Goal: Information Seeking & Learning: Find contact information

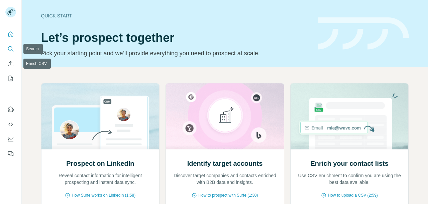
drag, startPoint x: 0, startPoint y: 0, endPoint x: 10, endPoint y: 52, distance: 53.0
click at [10, 52] on button "Search" at bounding box center [10, 49] width 11 height 12
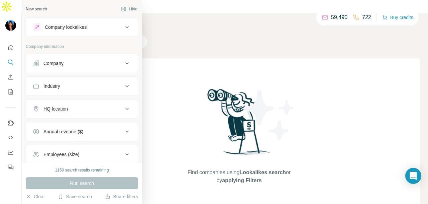
click at [89, 63] on div "Company" at bounding box center [78, 63] width 90 height 7
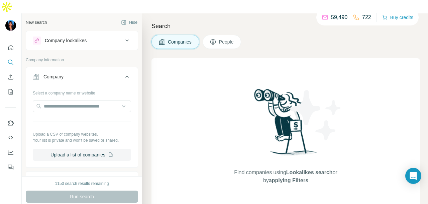
click at [90, 73] on div "Company" at bounding box center [78, 76] width 90 height 7
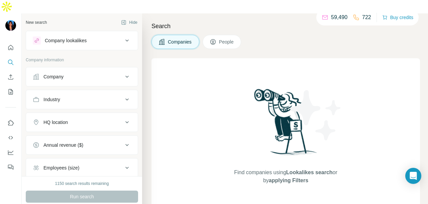
click at [114, 91] on button "Industry" at bounding box center [82, 99] width 112 height 16
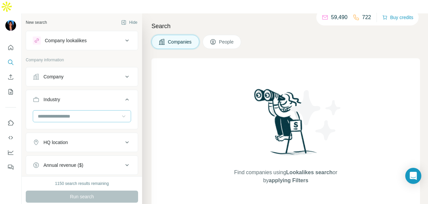
click at [120, 113] on icon at bounding box center [123, 116] width 7 height 7
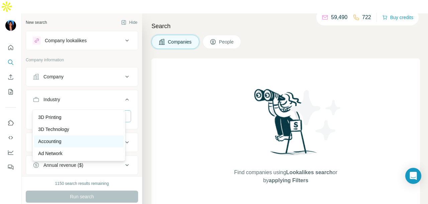
click at [106, 137] on div "Accounting" at bounding box center [79, 141] width 90 height 12
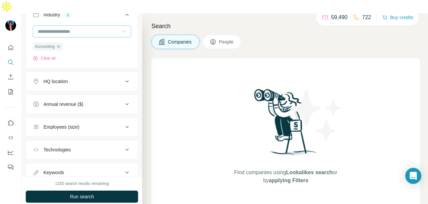
scroll to position [100, 0]
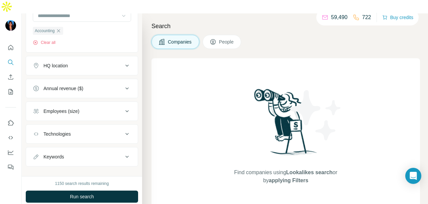
click at [237, 35] on button "People" at bounding box center [222, 42] width 39 height 14
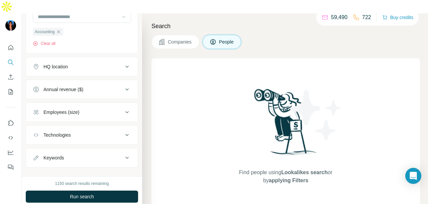
scroll to position [103, 0]
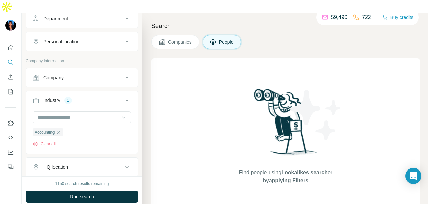
click at [94, 38] on div "Personal location" at bounding box center [78, 41] width 90 height 7
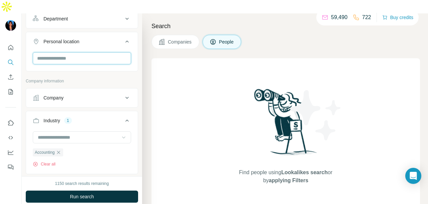
click at [98, 52] on input "text" at bounding box center [82, 58] width 98 height 12
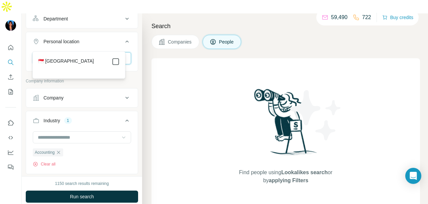
type input "****"
click at [119, 65] on icon at bounding box center [116, 61] width 8 height 8
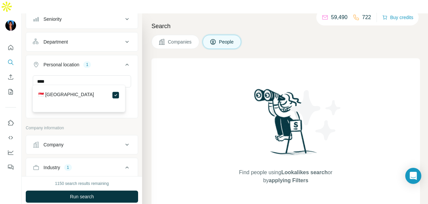
click at [117, 38] on div "Department" at bounding box center [78, 41] width 90 height 7
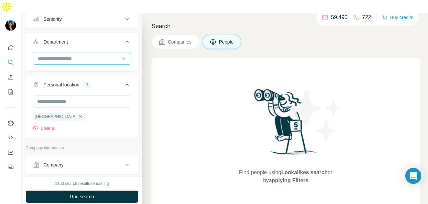
scroll to position [70, 0]
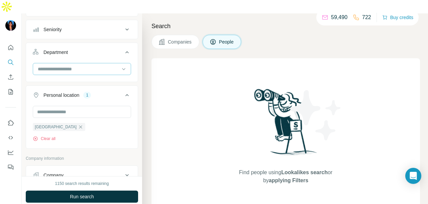
click at [110, 63] on div at bounding box center [78, 68] width 83 height 11
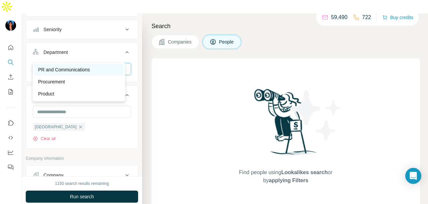
type input "**"
click at [111, 69] on div "PR and Communications" at bounding box center [79, 69] width 82 height 7
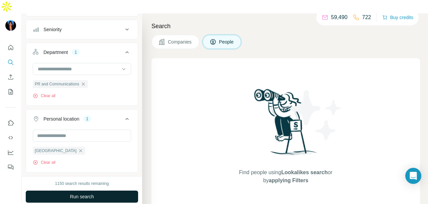
click at [112, 190] on button "Run search" at bounding box center [82, 196] width 112 height 12
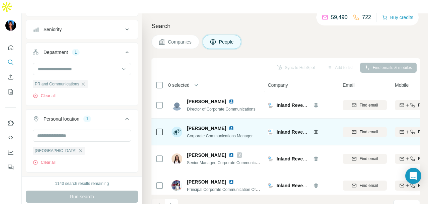
scroll to position [168, 0]
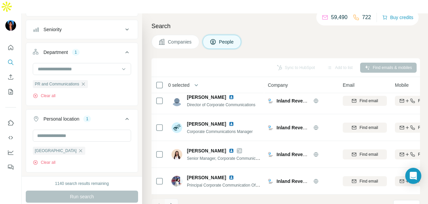
click at [177, 198] on button "Navigate to next page" at bounding box center [171, 204] width 13 height 13
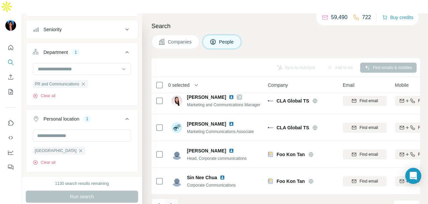
click at [173, 198] on button "Navigate to next page" at bounding box center [171, 204] width 13 height 13
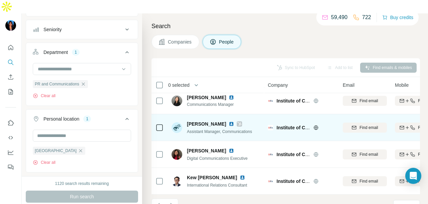
scroll to position [0, 0]
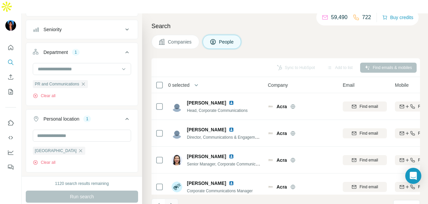
click at [170, 198] on button "Navigate to next page" at bounding box center [171, 204] width 13 height 13
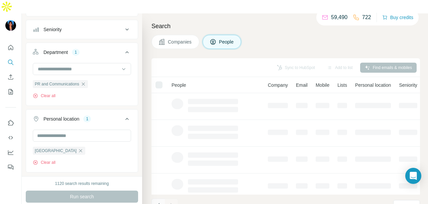
click at [157, 203] on icon "Navigate to previous page" at bounding box center [158, 205] width 2 height 4
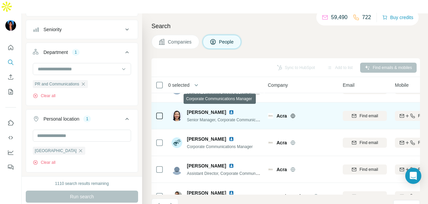
scroll to position [33, 0]
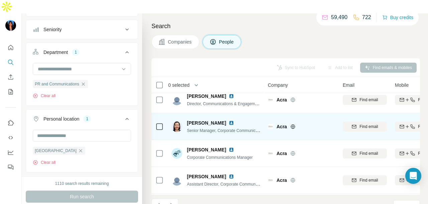
click at [229, 120] on img at bounding box center [231, 122] width 5 height 5
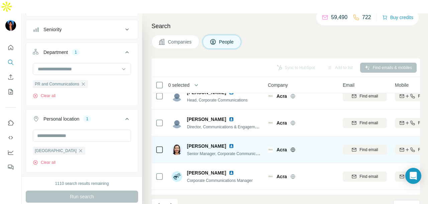
scroll to position [0, 0]
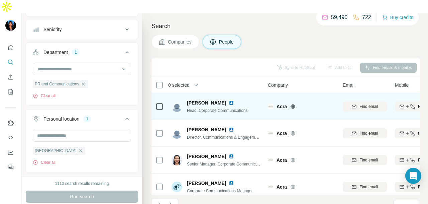
click at [230, 100] on img at bounding box center [231, 102] width 5 height 5
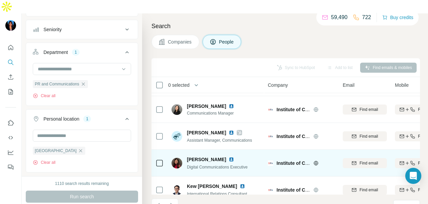
scroll to position [168, 0]
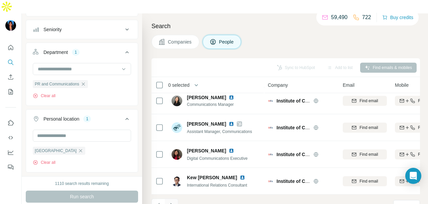
drag, startPoint x: 171, startPoint y: 199, endPoint x: 171, endPoint y: 190, distance: 8.7
click at [171, 198] on li at bounding box center [171, 205] width 13 height 15
click at [171, 202] on icon "Navigate to next page" at bounding box center [171, 205] width 7 height 7
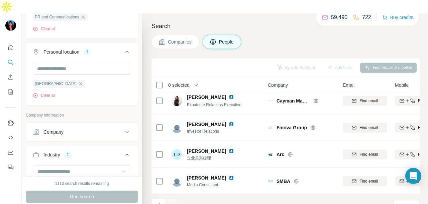
scroll to position [237, 0]
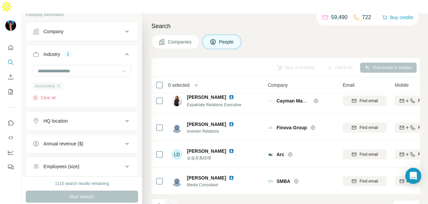
click at [63, 82] on div "Accounting" at bounding box center [48, 86] width 30 height 8
click at [61, 83] on icon "button" at bounding box center [58, 85] width 5 height 5
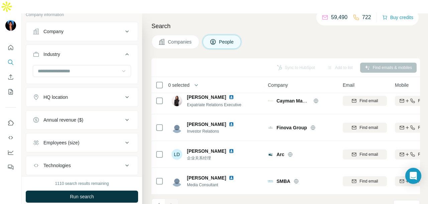
click at [76, 65] on div at bounding box center [82, 73] width 112 height 17
click at [77, 67] on input at bounding box center [78, 70] width 83 height 7
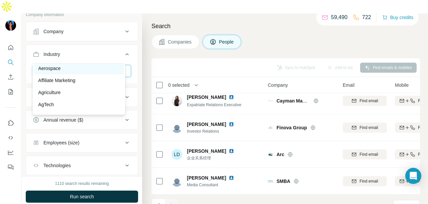
scroll to position [134, 0]
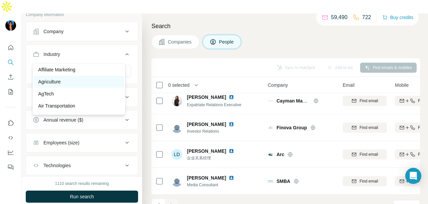
click at [93, 78] on div "Agriculture" at bounding box center [79, 82] width 90 height 12
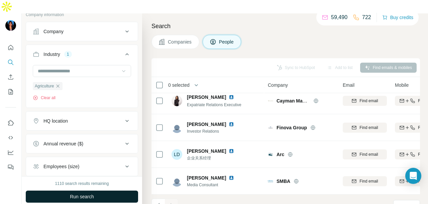
click at [114, 190] on button "Run search" at bounding box center [82, 196] width 112 height 12
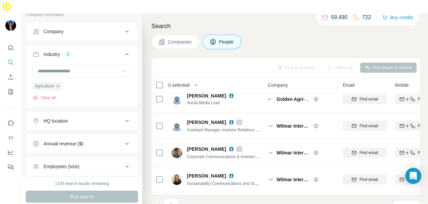
scroll to position [81, 0]
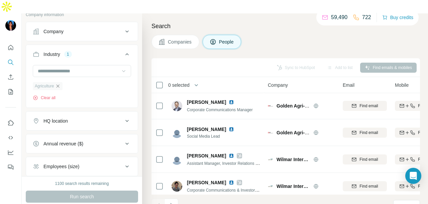
click at [61, 83] on icon "button" at bounding box center [57, 85] width 5 height 5
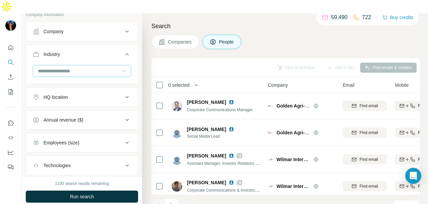
click at [76, 65] on div at bounding box center [78, 70] width 83 height 11
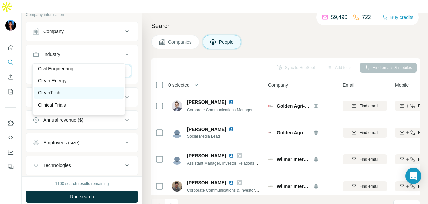
scroll to position [1003, 0]
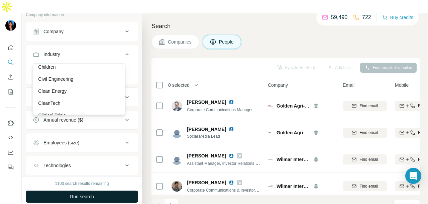
drag, startPoint x: 100, startPoint y: 76, endPoint x: 100, endPoint y: 182, distance: 105.3
click at [100, 70] on div "Children" at bounding box center [79, 67] width 82 height 7
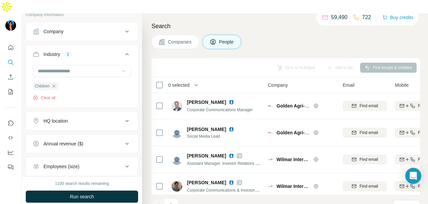
click at [102, 190] on button "Run search" at bounding box center [82, 196] width 112 height 12
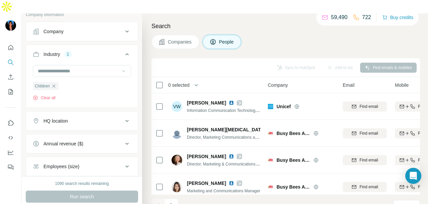
scroll to position [168, 0]
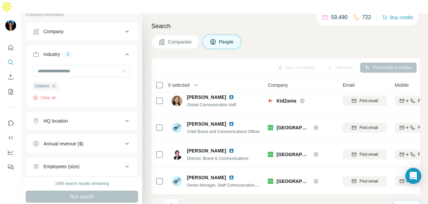
click at [408, 202] on div "10" at bounding box center [405, 205] width 17 height 7
click at [410, 138] on div "60" at bounding box center [406, 141] width 15 height 7
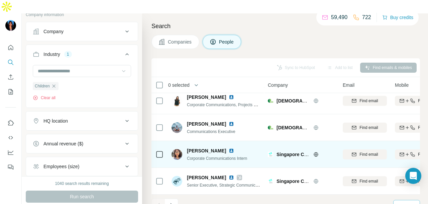
scroll to position [1472, 0]
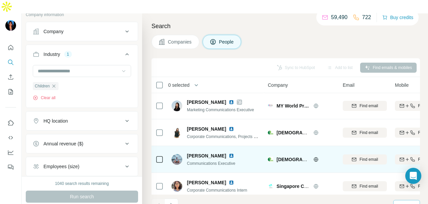
click at [229, 153] on img at bounding box center [231, 155] width 5 height 5
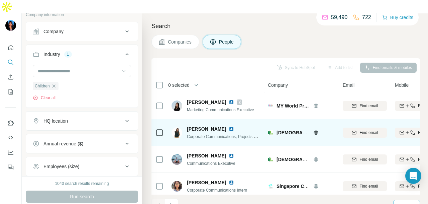
click at [229, 126] on img at bounding box center [231, 128] width 5 height 5
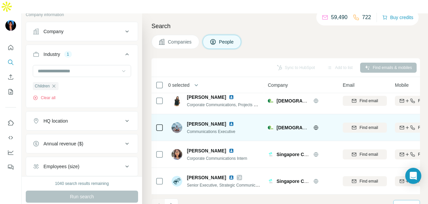
scroll to position [1505, 0]
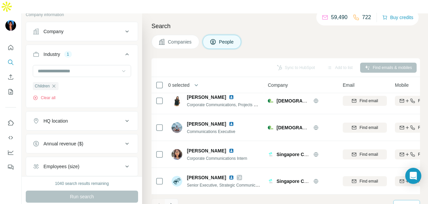
click at [177, 198] on button "Navigate to next page" at bounding box center [171, 204] width 13 height 13
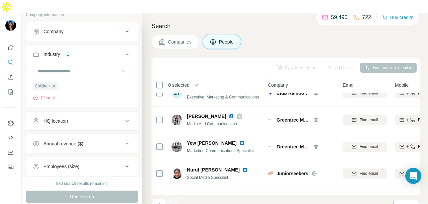
scroll to position [401, 0]
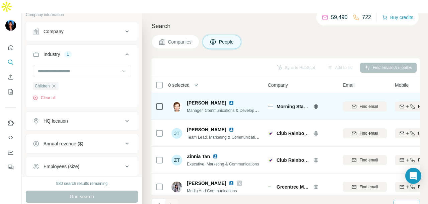
click at [234, 99] on div "[PERSON_NAME]" at bounding box center [224, 102] width 74 height 7
click at [233, 100] on img at bounding box center [231, 102] width 5 height 5
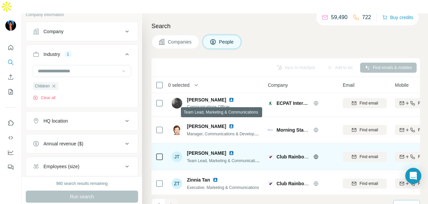
scroll to position [368, 0]
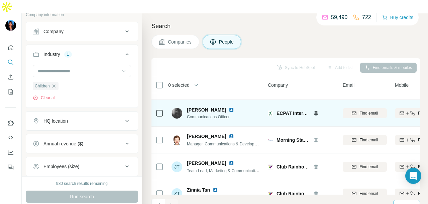
click at [229, 107] on img at bounding box center [231, 109] width 5 height 5
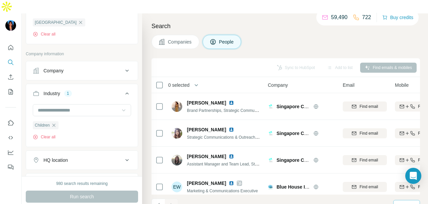
scroll to position [237, 0]
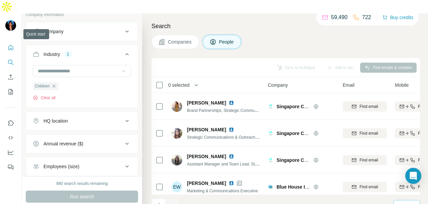
click at [14, 41] on button "Quick start" at bounding box center [10, 47] width 11 height 12
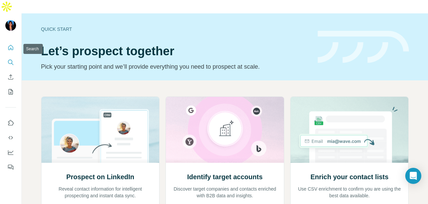
click at [12, 59] on icon "Search" at bounding box center [10, 62] width 7 height 7
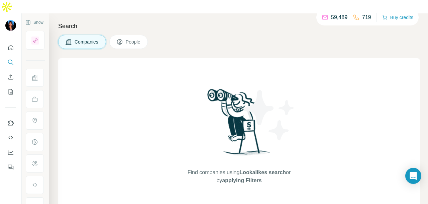
click at [122, 38] on icon at bounding box center [119, 41] width 7 height 7
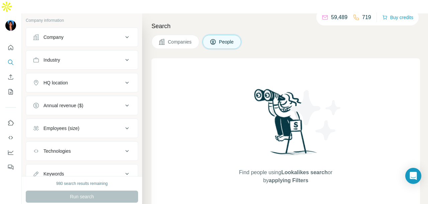
scroll to position [133, 0]
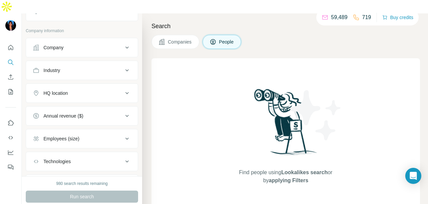
click at [110, 39] on button "Company" at bounding box center [82, 47] width 112 height 16
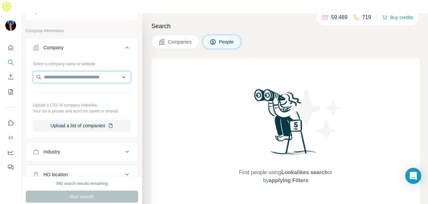
paste input "**********"
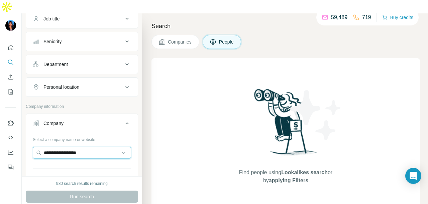
scroll to position [47, 0]
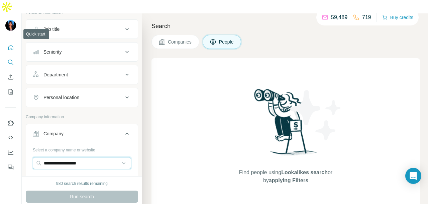
type input "**********"
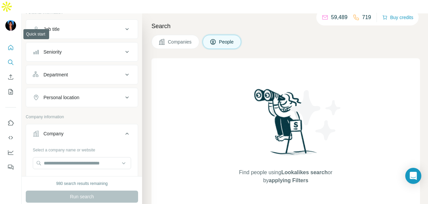
click at [15, 41] on button "Quick start" at bounding box center [10, 47] width 11 height 12
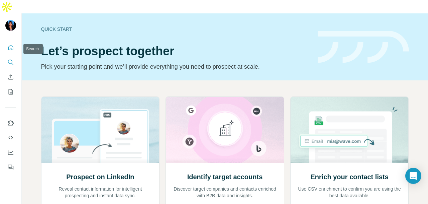
click at [15, 56] on button "Search" at bounding box center [10, 62] width 11 height 12
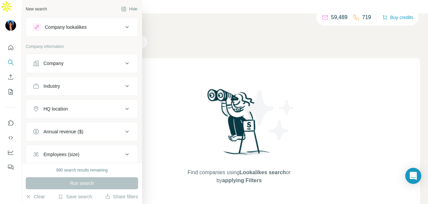
click at [74, 60] on div "Company" at bounding box center [78, 63] width 90 height 7
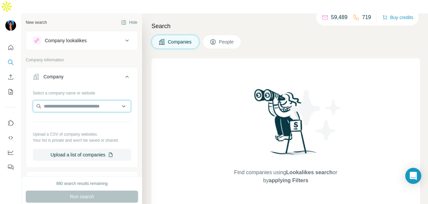
paste input "**********"
click at [107, 100] on input "**********" at bounding box center [82, 106] width 98 height 12
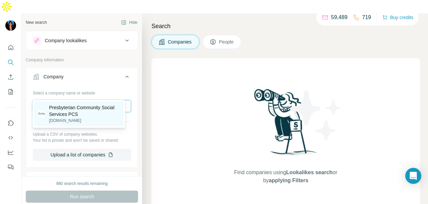
type input "**********"
click at [101, 111] on p "Presbyterian Community Social Services PCS" at bounding box center [84, 110] width 71 height 13
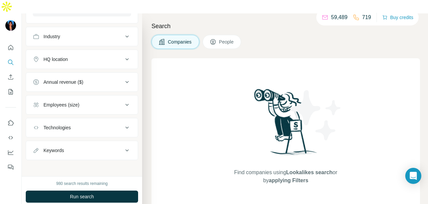
scroll to position [168, 0]
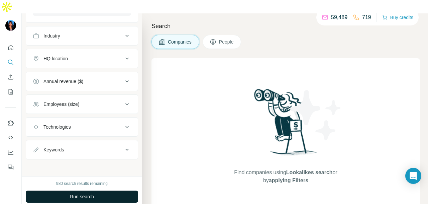
click at [96, 190] on button "Run search" at bounding box center [82, 196] width 112 height 12
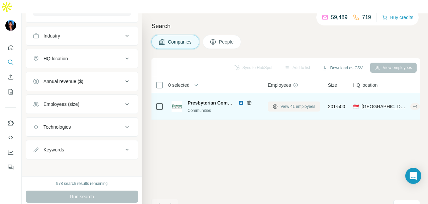
click at [288, 101] on button "View 41 employees" at bounding box center [294, 106] width 52 height 10
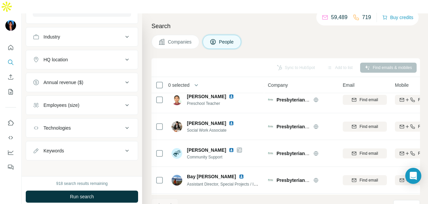
scroll to position [201, 0]
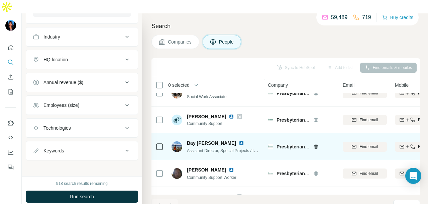
click at [239, 140] on img at bounding box center [241, 142] width 5 height 5
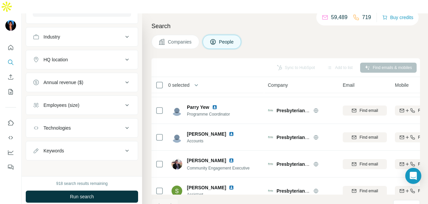
scroll to position [702, 0]
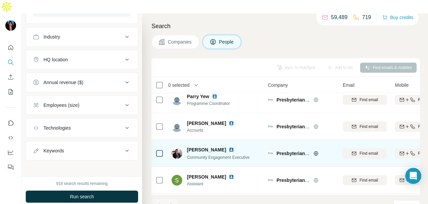
click at [229, 147] on img at bounding box center [231, 149] width 5 height 5
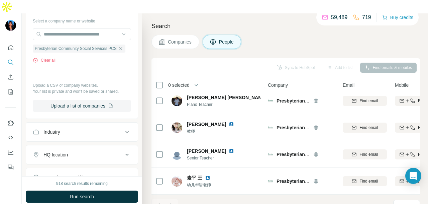
scroll to position [204, 0]
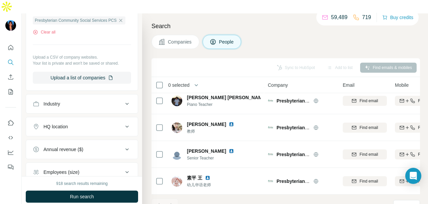
click at [96, 100] on div "Industry" at bounding box center [78, 103] width 90 height 7
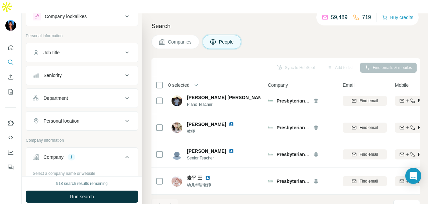
scroll to position [24, 0]
click at [98, 95] on div "Department" at bounding box center [78, 98] width 90 height 7
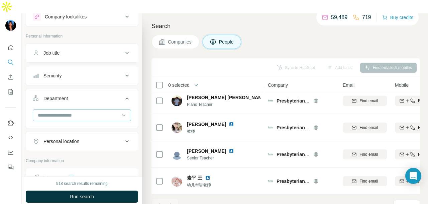
click at [96, 109] on div at bounding box center [78, 114] width 83 height 11
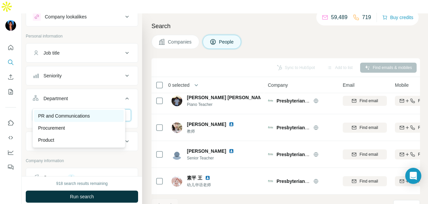
type input "**"
click at [108, 116] on div "PR and Communications" at bounding box center [79, 115] width 82 height 7
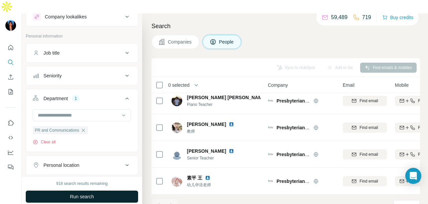
click at [109, 190] on button "Run search" at bounding box center [82, 196] width 112 height 12
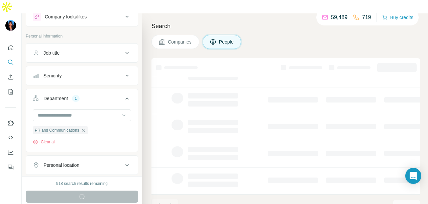
scroll to position [168, 0]
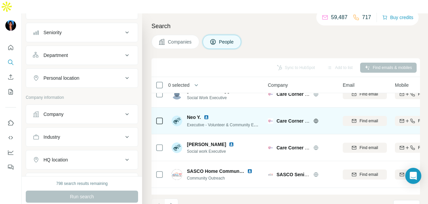
scroll to position [234, 0]
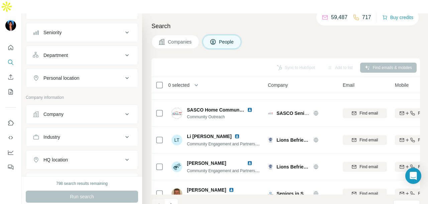
click at [105, 75] on div "Personal location" at bounding box center [78, 78] width 90 height 7
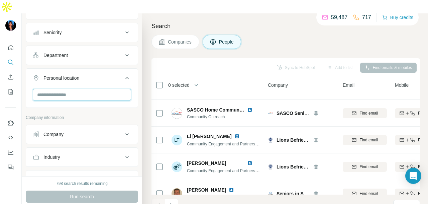
click at [96, 89] on input "text" at bounding box center [82, 95] width 98 height 12
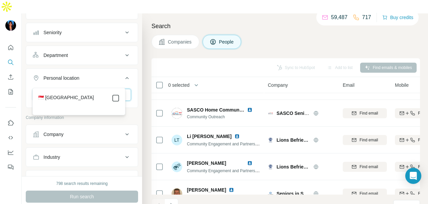
type input "****"
click at [116, 94] on icon at bounding box center [116, 98] width 8 height 8
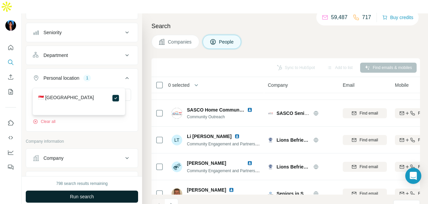
click at [90, 190] on button "Run search" at bounding box center [82, 196] width 112 height 12
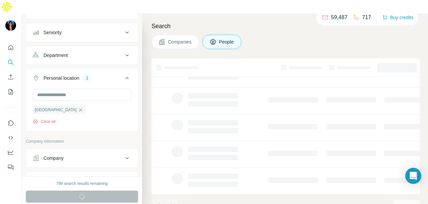
scroll to position [168, 0]
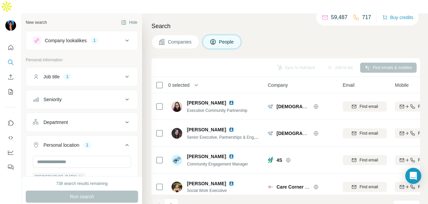
scroll to position [33, 0]
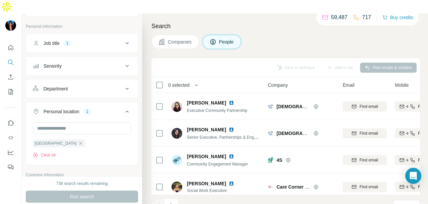
click at [108, 85] on div "Department" at bounding box center [78, 88] width 90 height 7
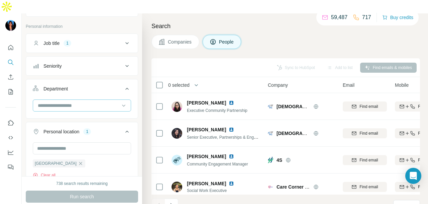
click at [101, 102] on input at bounding box center [78, 105] width 83 height 7
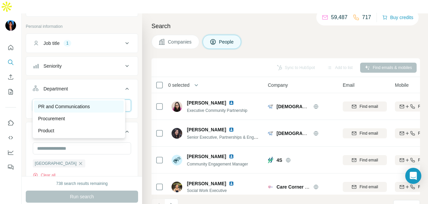
type input "**"
click at [114, 110] on div "PR and Communications" at bounding box center [79, 106] width 90 height 12
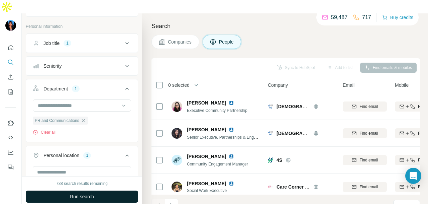
click at [119, 190] on button "Run search" at bounding box center [82, 196] width 112 height 12
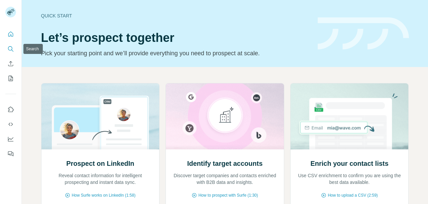
click at [11, 48] on icon "Search" at bounding box center [10, 48] width 7 height 7
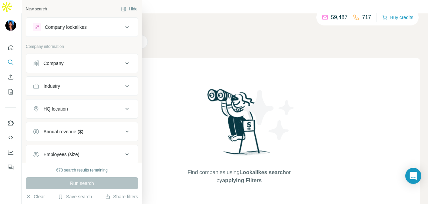
click at [93, 57] on button "Company" at bounding box center [82, 63] width 112 height 16
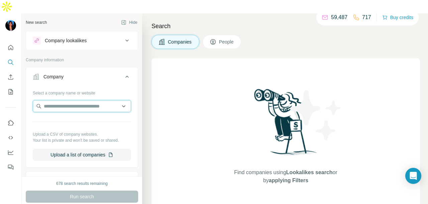
paste input "**********"
click at [91, 100] on input "**********" at bounding box center [82, 106] width 98 height 12
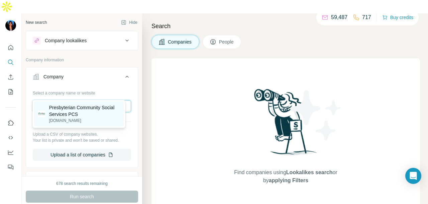
type input "**********"
click at [96, 111] on p "Presbyterian Community Social Services PCS" at bounding box center [84, 110] width 71 height 13
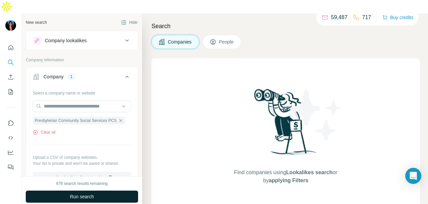
click at [92, 193] on span "Run search" at bounding box center [82, 196] width 24 height 7
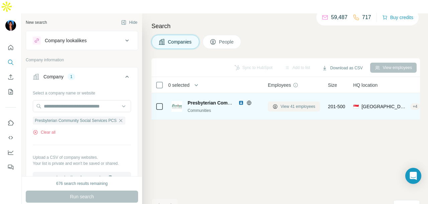
click at [279, 101] on button "View 41 employees" at bounding box center [294, 106] width 52 height 10
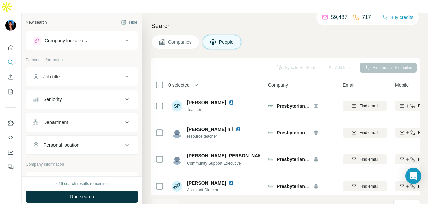
scroll to position [663, 0]
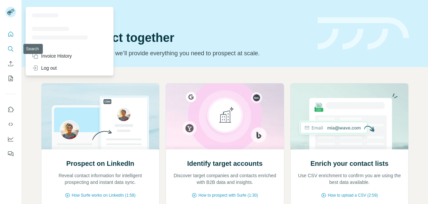
click at [14, 52] on icon "Search" at bounding box center [10, 48] width 7 height 7
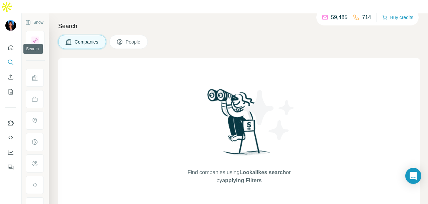
click at [12, 59] on icon "Search" at bounding box center [10, 62] width 7 height 7
click at [127, 38] on span "People" at bounding box center [133, 41] width 15 height 7
